Goal: Task Accomplishment & Management: Manage account settings

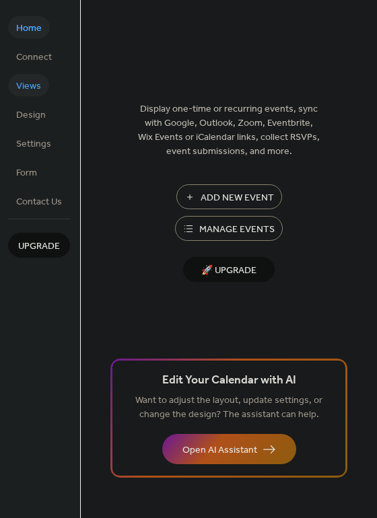
drag, startPoint x: 35, startPoint y: 83, endPoint x: 31, endPoint y: 75, distance: 9.0
click at [31, 75] on link "Views" at bounding box center [28, 85] width 41 height 22
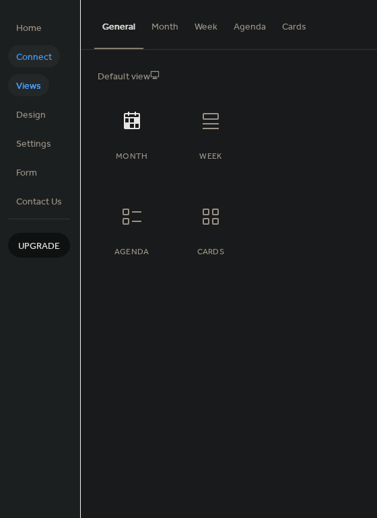
click at [43, 60] on span "Connect" at bounding box center [34, 57] width 36 height 14
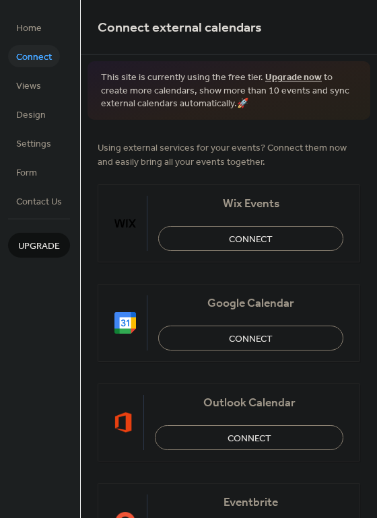
click at [47, 89] on li "Views" at bounding box center [28, 85] width 41 height 22
click at [31, 79] on span "Views" at bounding box center [28, 86] width 25 height 14
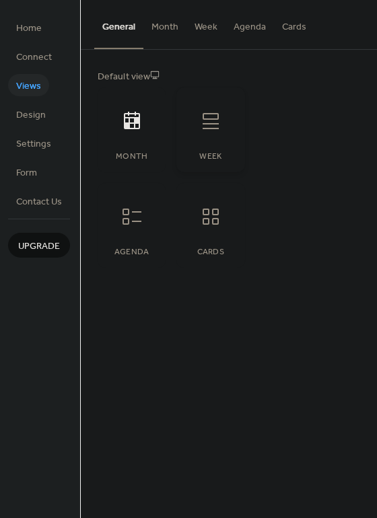
click at [220, 150] on div "Week" at bounding box center [210, 129] width 68 height 85
click at [119, 221] on div at bounding box center [132, 216] width 40 height 40
click at [205, 224] on icon at bounding box center [211, 217] width 16 height 16
click at [145, 133] on div at bounding box center [132, 121] width 40 height 40
click at [173, 33] on button "Month" at bounding box center [164, 24] width 43 height 48
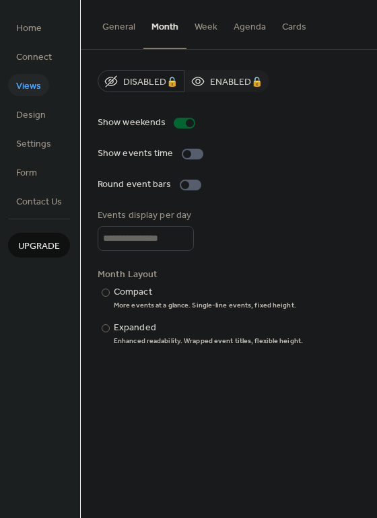
click at [214, 32] on button "Week" at bounding box center [205, 24] width 39 height 48
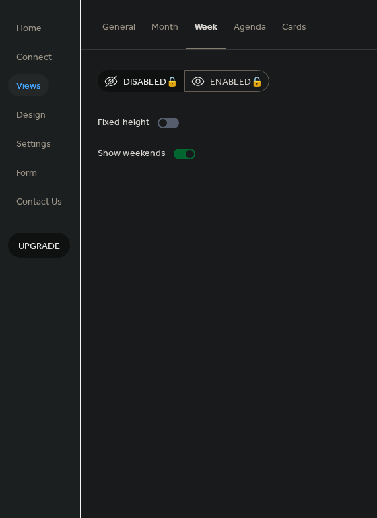
click at [239, 31] on button "Agenda" at bounding box center [249, 24] width 48 height 48
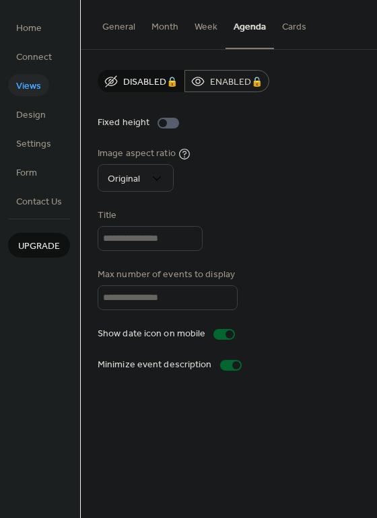
click at [98, 21] on button "General" at bounding box center [118, 24] width 49 height 48
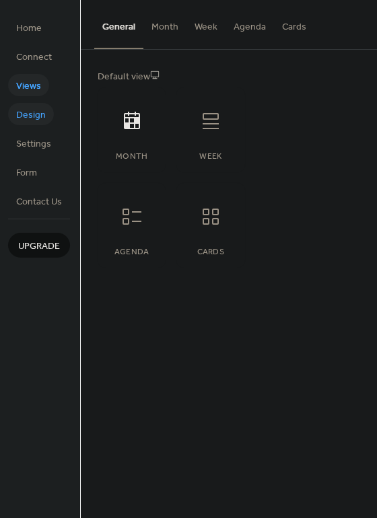
click at [36, 117] on span "Design" at bounding box center [31, 115] width 30 height 14
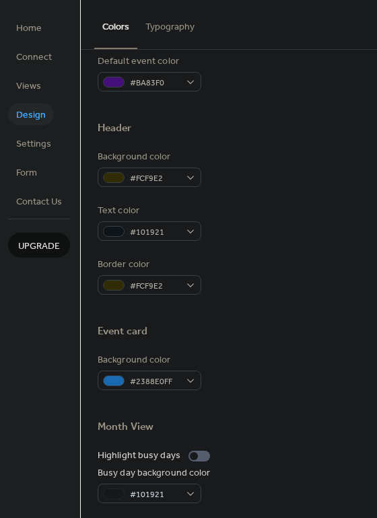
scroll to position [576, 0]
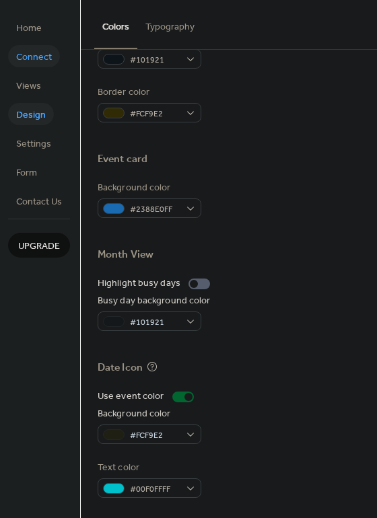
click at [30, 50] on span "Connect" at bounding box center [34, 57] width 36 height 14
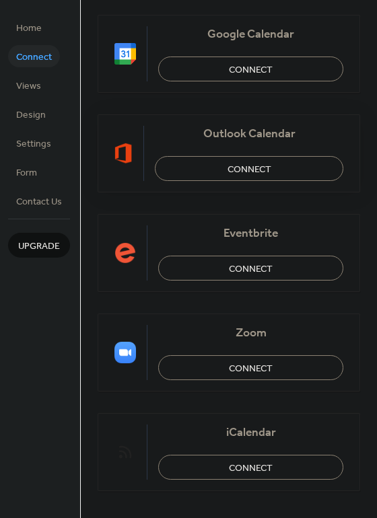
scroll to position [283, 0]
